Goal: Information Seeking & Learning: Learn about a topic

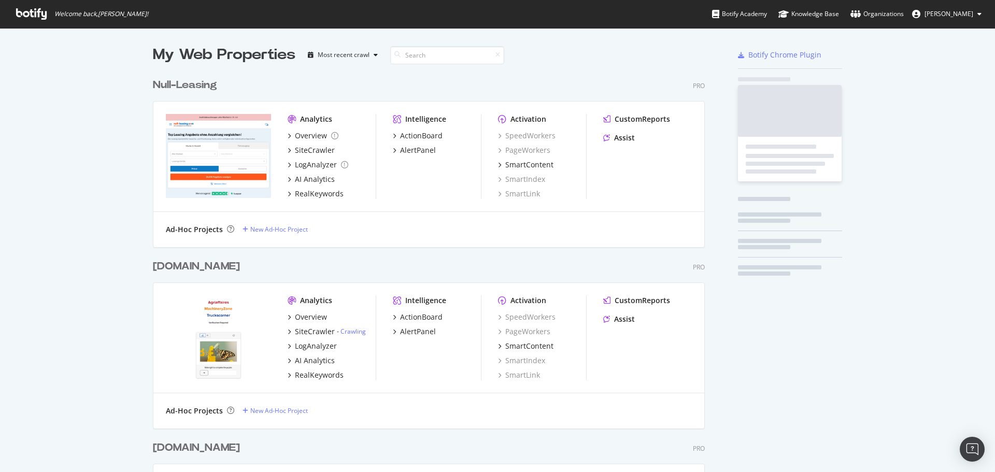
scroll to position [3231, 553]
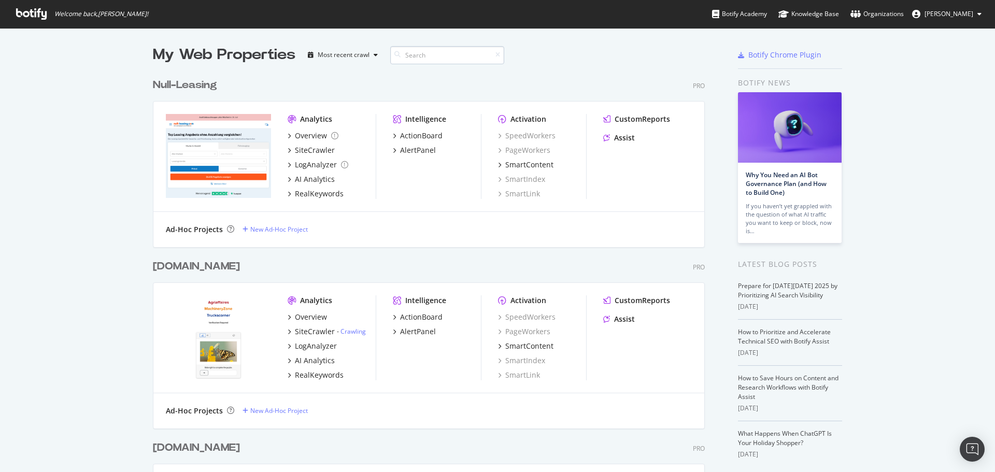
click at [426, 51] on input at bounding box center [447, 55] width 114 height 18
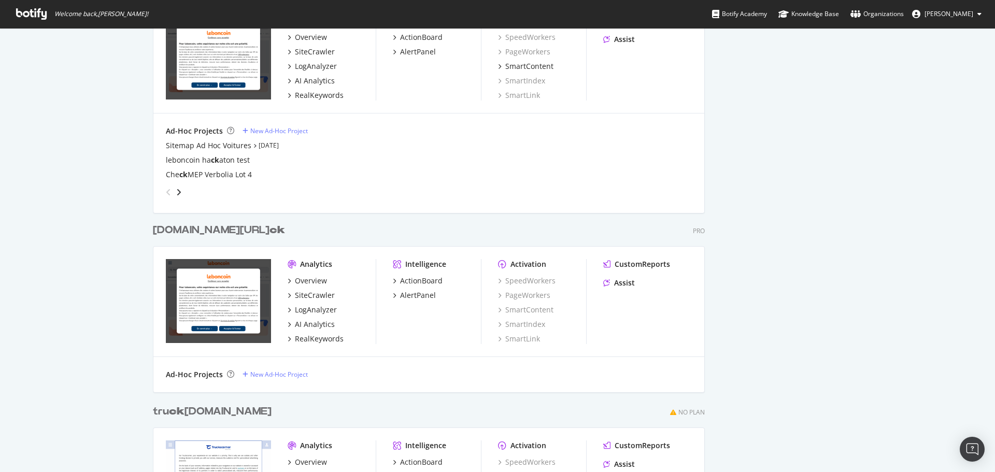
scroll to position [881, 0]
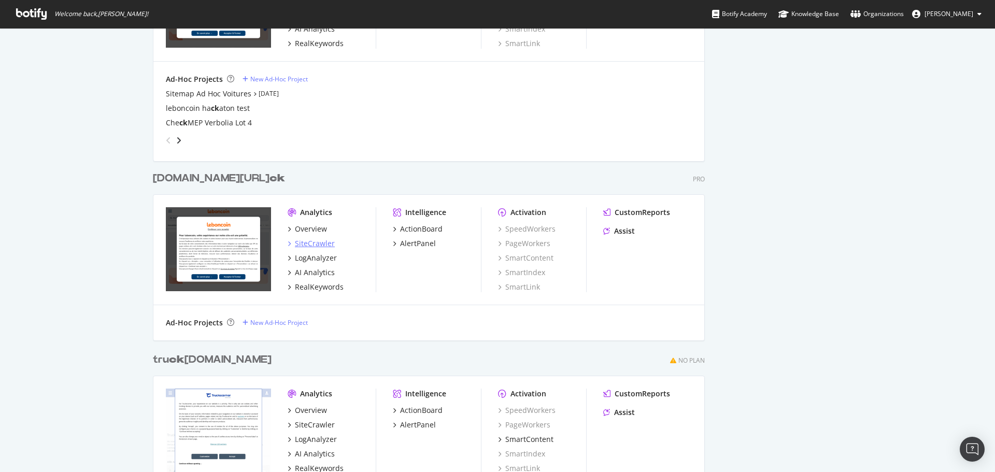
type input "ck"
click at [305, 244] on div "SiteCrawler" at bounding box center [315, 243] width 40 height 10
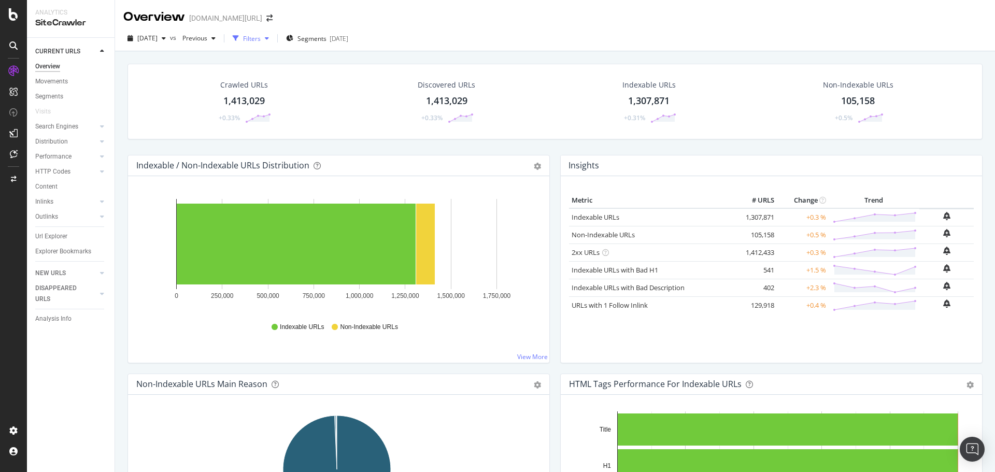
click at [261, 34] on div "Filters" at bounding box center [252, 38] width 18 height 9
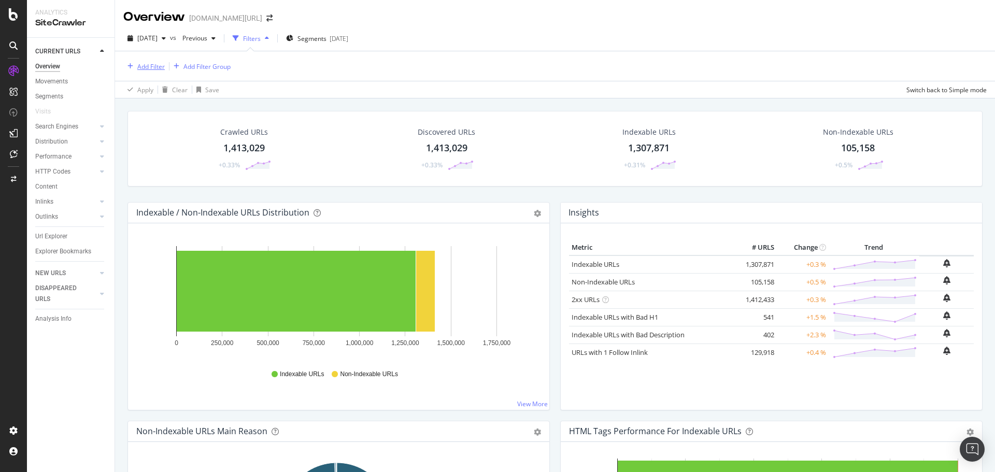
click at [153, 64] on div "Add Filter" at bounding box center [150, 66] width 27 height 9
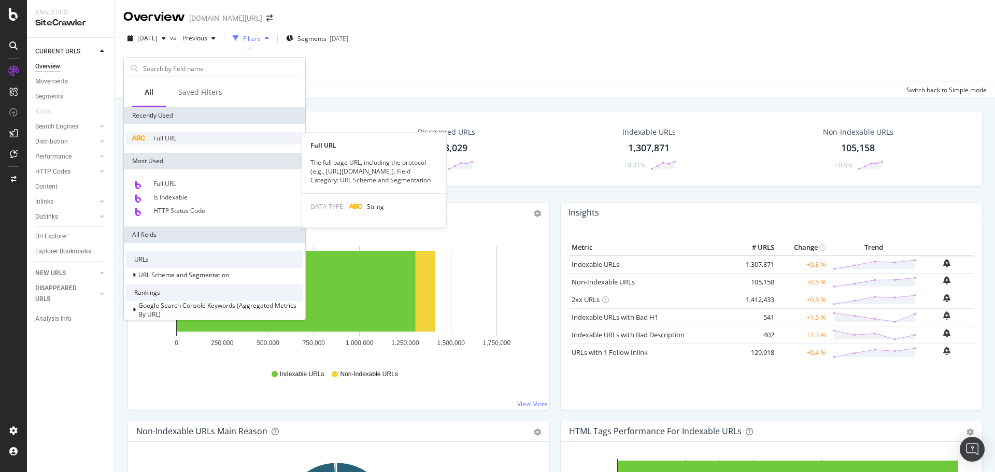
click at [169, 139] on span "Full URL" at bounding box center [164, 138] width 23 height 9
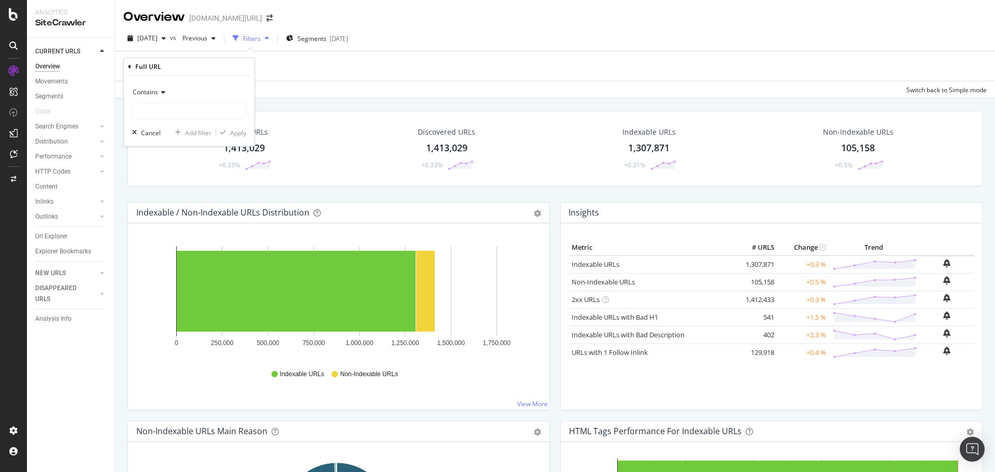
click at [156, 92] on span "Contains" at bounding box center [145, 92] width 25 height 9
click at [172, 202] on div "Doesn't contain" at bounding box center [190, 207] width 111 height 13
click at [181, 115] on input "text" at bounding box center [189, 111] width 113 height 17
type input "/p-"
click at [244, 135] on div "Apply" at bounding box center [238, 133] width 16 height 9
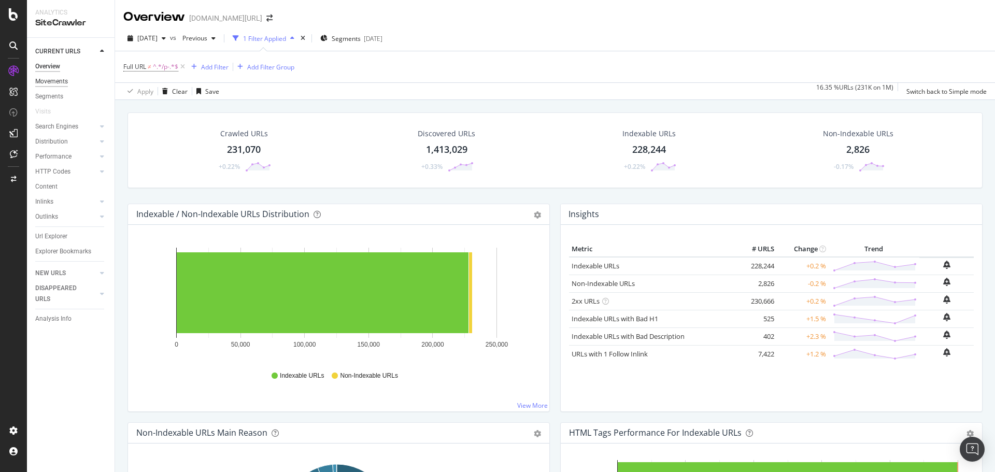
click at [48, 86] on div "Movements" at bounding box center [51, 81] width 33 height 11
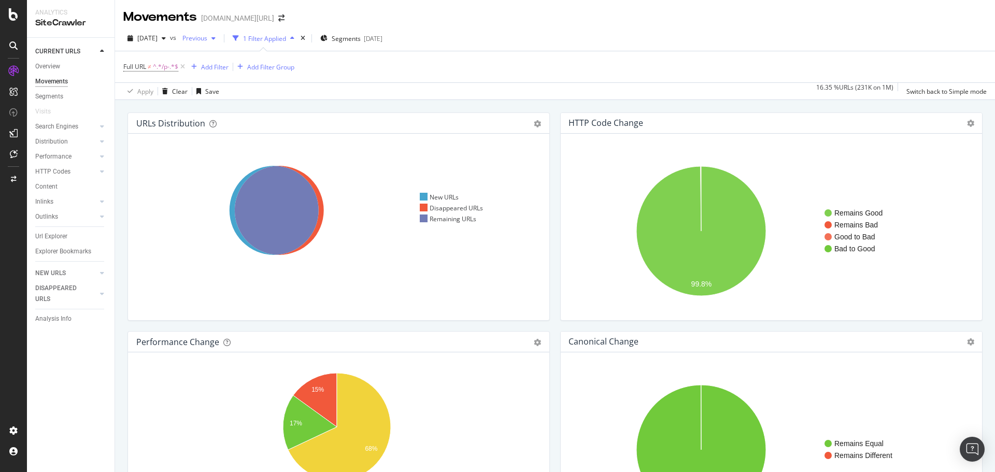
click at [207, 36] on span "Previous" at bounding box center [192, 38] width 29 height 9
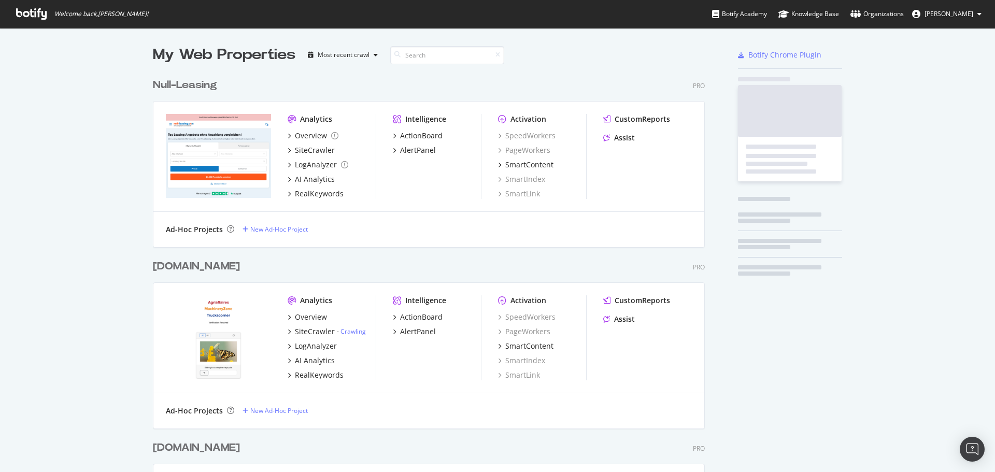
scroll to position [3231, 553]
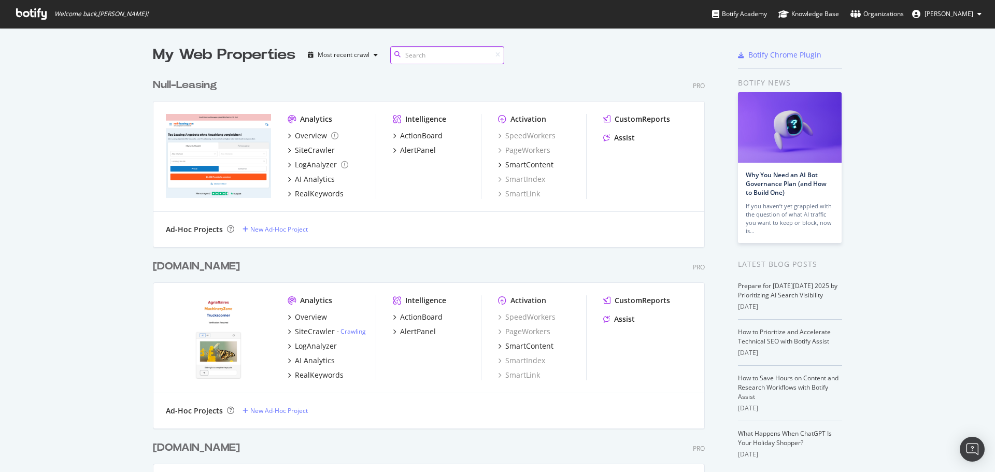
click at [420, 53] on input at bounding box center [447, 55] width 114 height 18
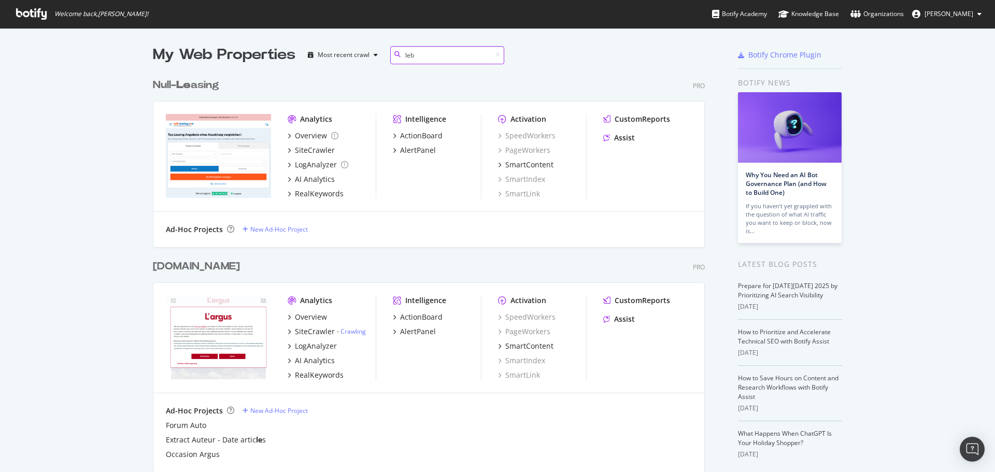
scroll to position [628, 553]
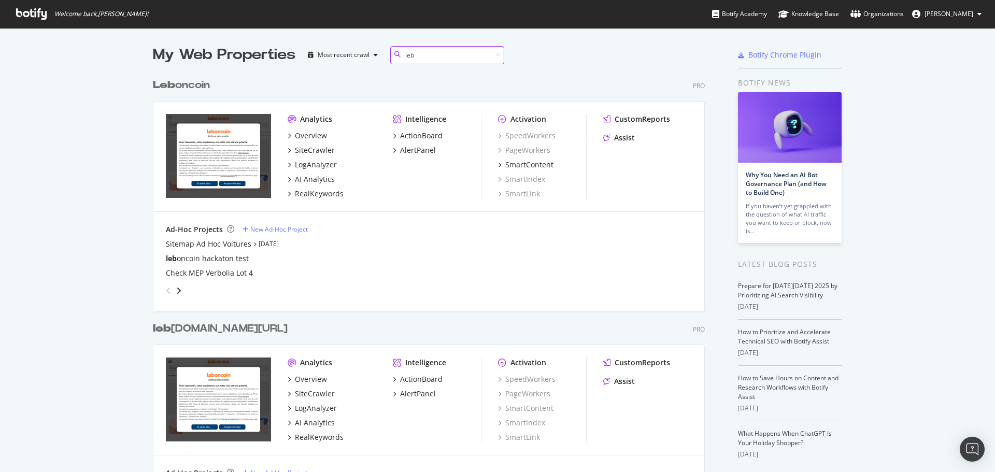
type input "leb"
click at [189, 85] on div "Leb oncoin" at bounding box center [181, 85] width 57 height 15
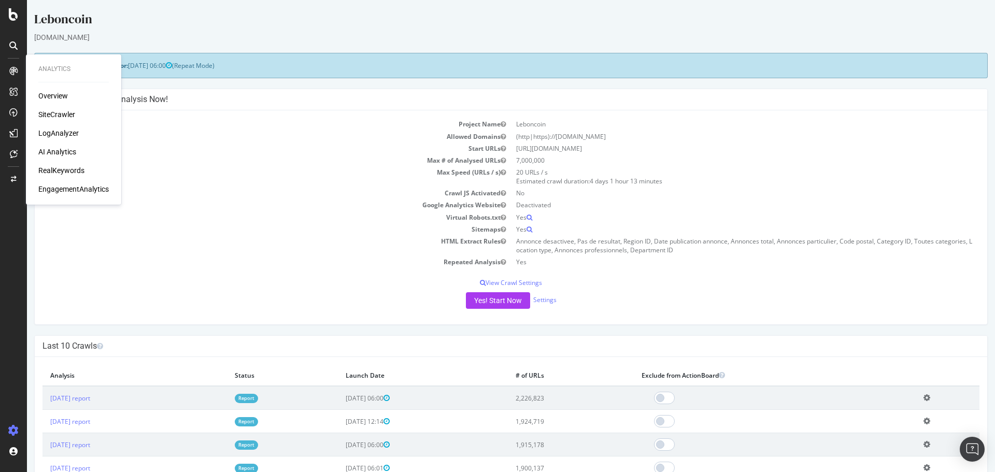
click at [54, 110] on div "SiteCrawler" at bounding box center [56, 114] width 37 height 10
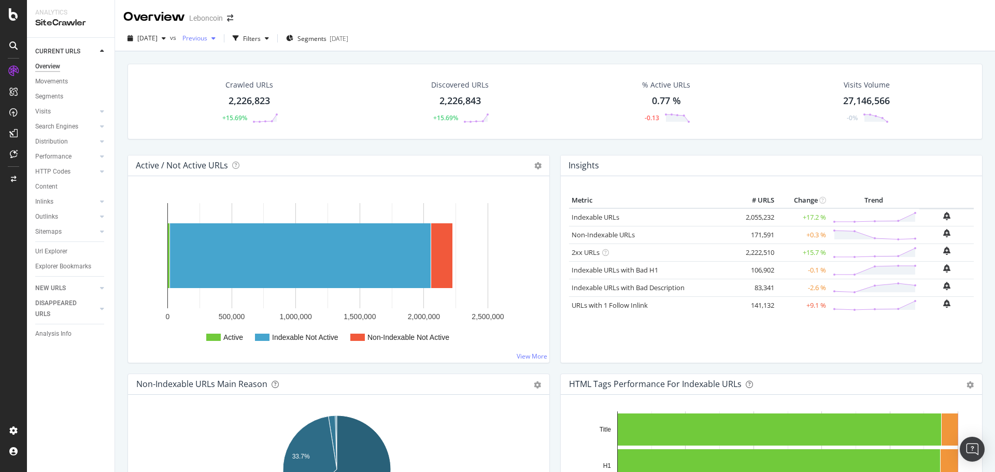
click at [207, 40] on span "Previous" at bounding box center [192, 38] width 29 height 9
click at [61, 82] on div "Movements" at bounding box center [51, 81] width 33 height 11
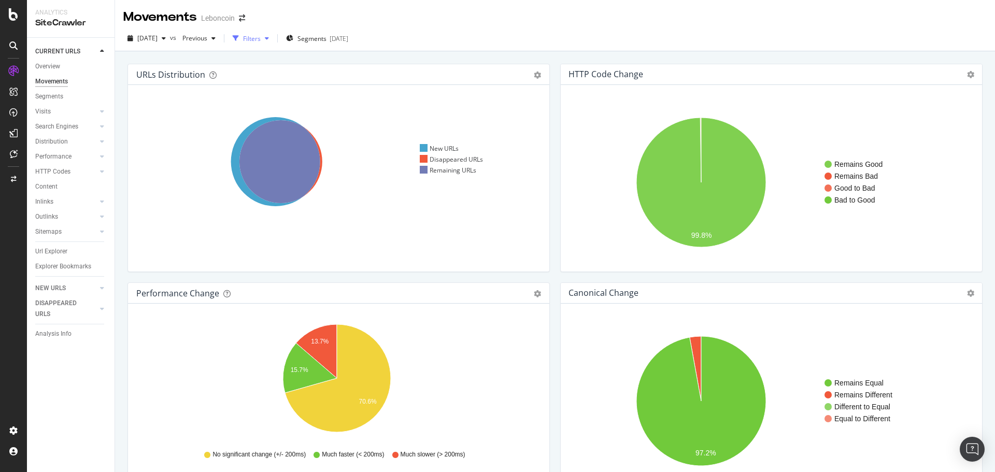
click at [261, 41] on div "Filters" at bounding box center [252, 38] width 18 height 9
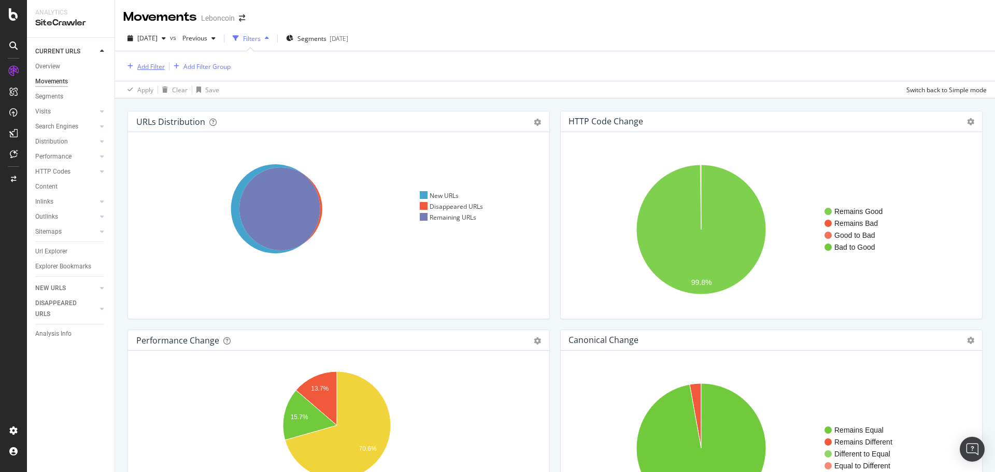
click at [147, 66] on div "Add Filter" at bounding box center [150, 66] width 27 height 9
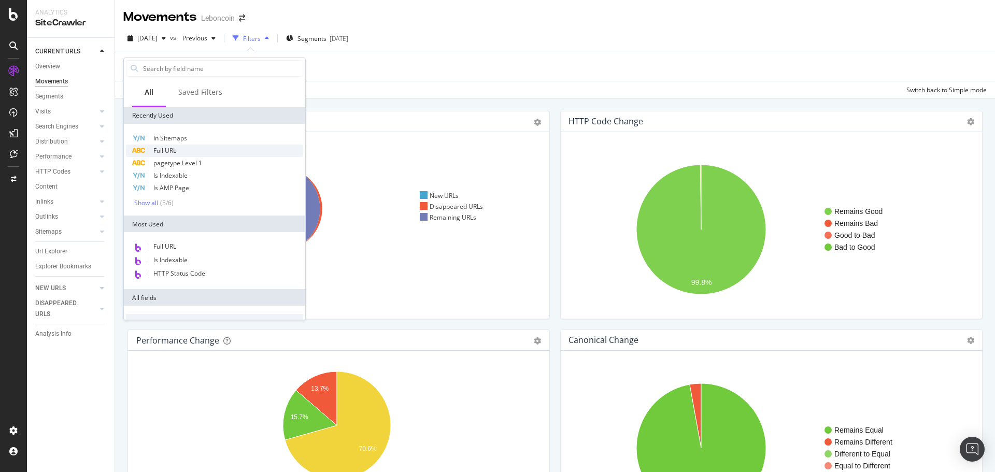
click at [174, 146] on span "Full URL" at bounding box center [164, 150] width 23 height 9
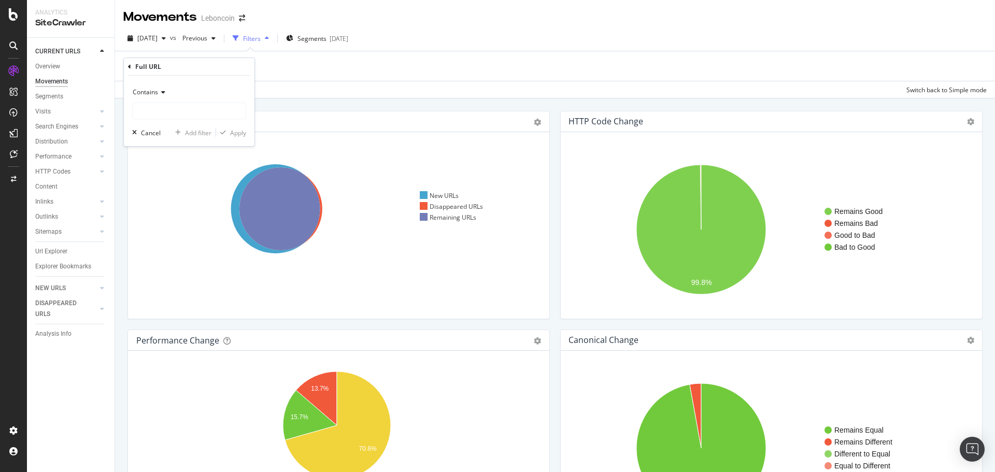
click at [160, 98] on div "Contains" at bounding box center [189, 92] width 114 height 17
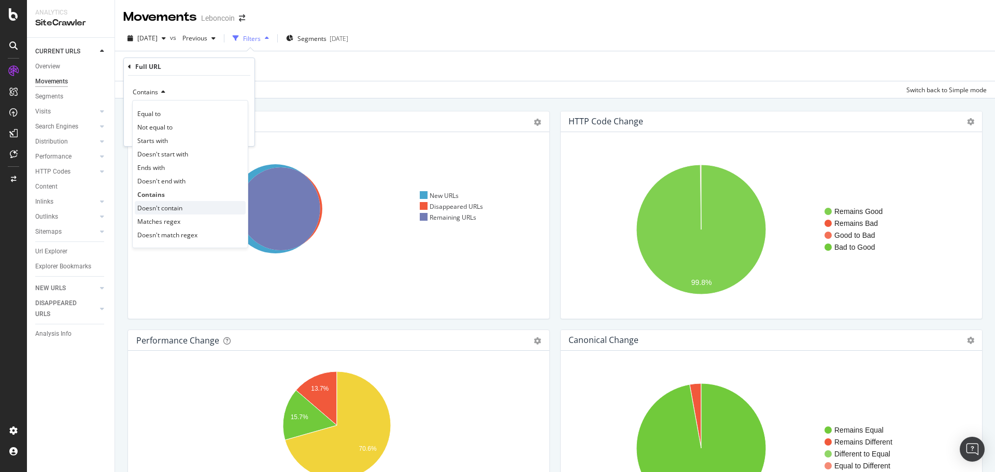
click at [172, 206] on span "Doesn't contain" at bounding box center [159, 208] width 45 height 9
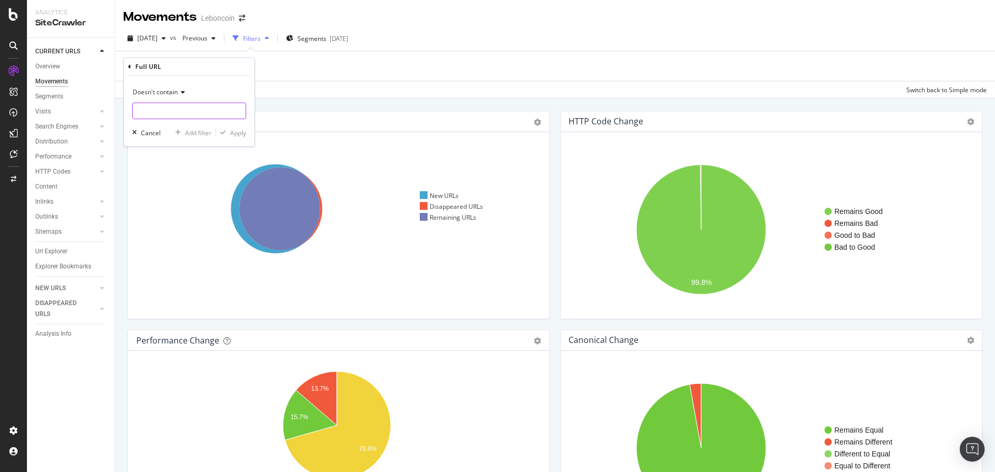
click at [163, 106] on input "text" at bounding box center [189, 111] width 113 height 17
type input "/p-"
click at [234, 132] on div "Apply" at bounding box center [238, 133] width 16 height 9
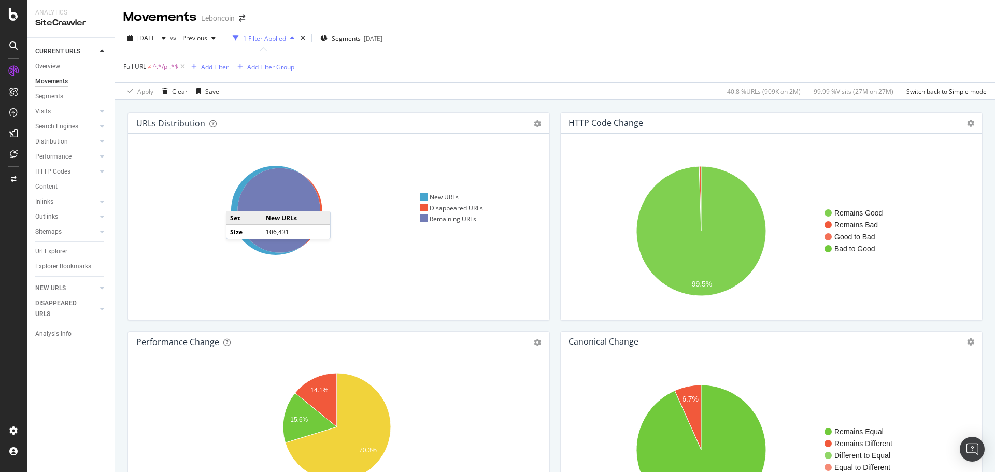
click at [236, 201] on icon at bounding box center [275, 210] width 89 height 89
